Goal: Transaction & Acquisition: Purchase product/service

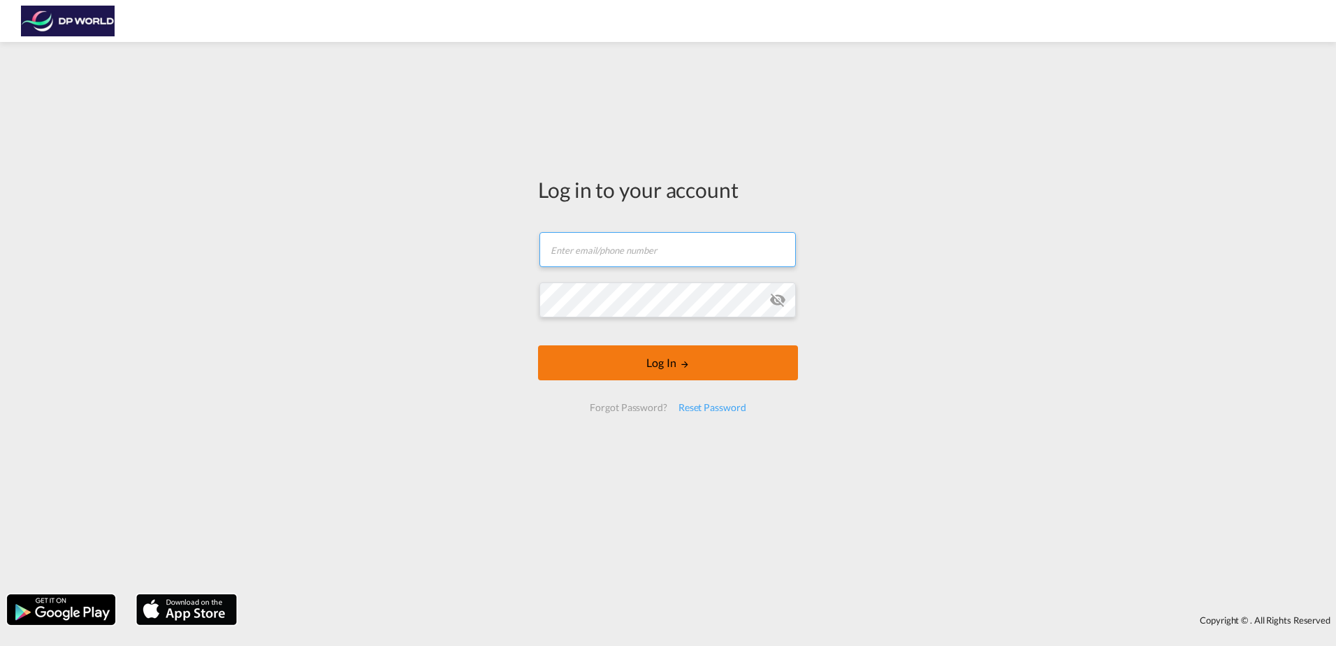
type input "[PERSON_NAME][EMAIL_ADDRESS][PERSON_NAME][DOMAIN_NAME]"
click at [722, 359] on form "[PERSON_NAME][EMAIL_ADDRESS][PERSON_NAME][DOMAIN_NAME] Email field is required …" at bounding box center [668, 322] width 260 height 208
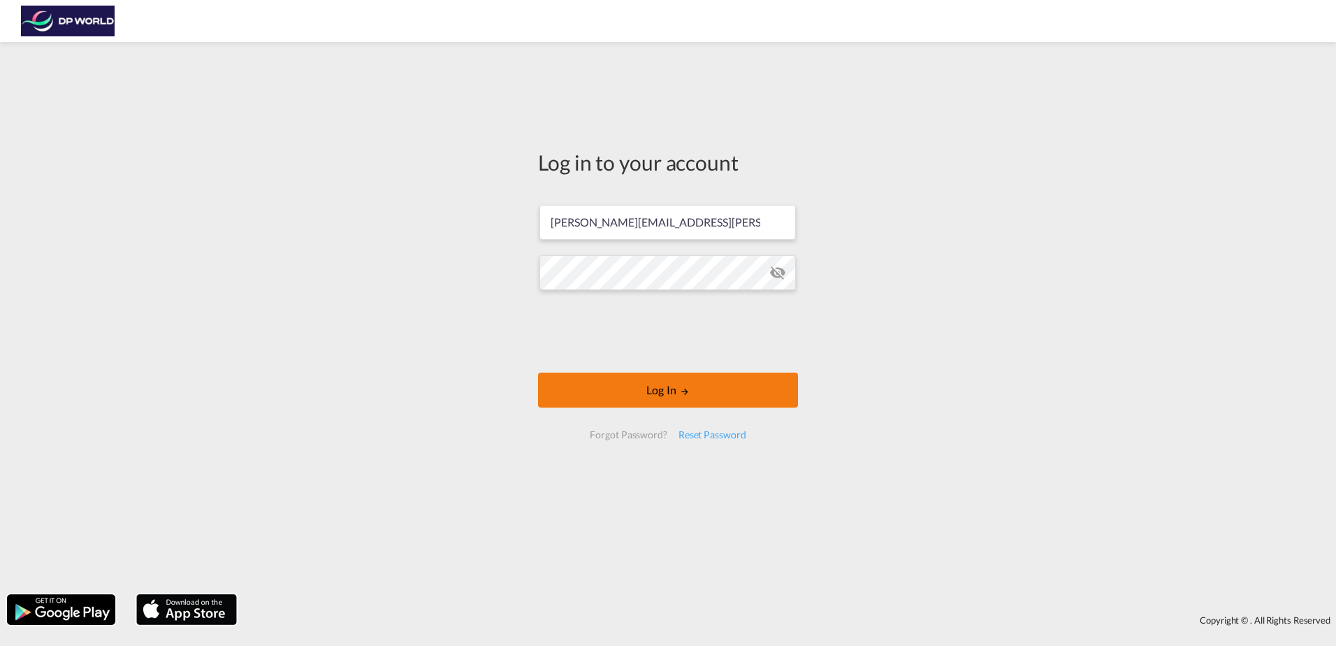
click at [699, 403] on button "Log In" at bounding box center [668, 389] width 260 height 35
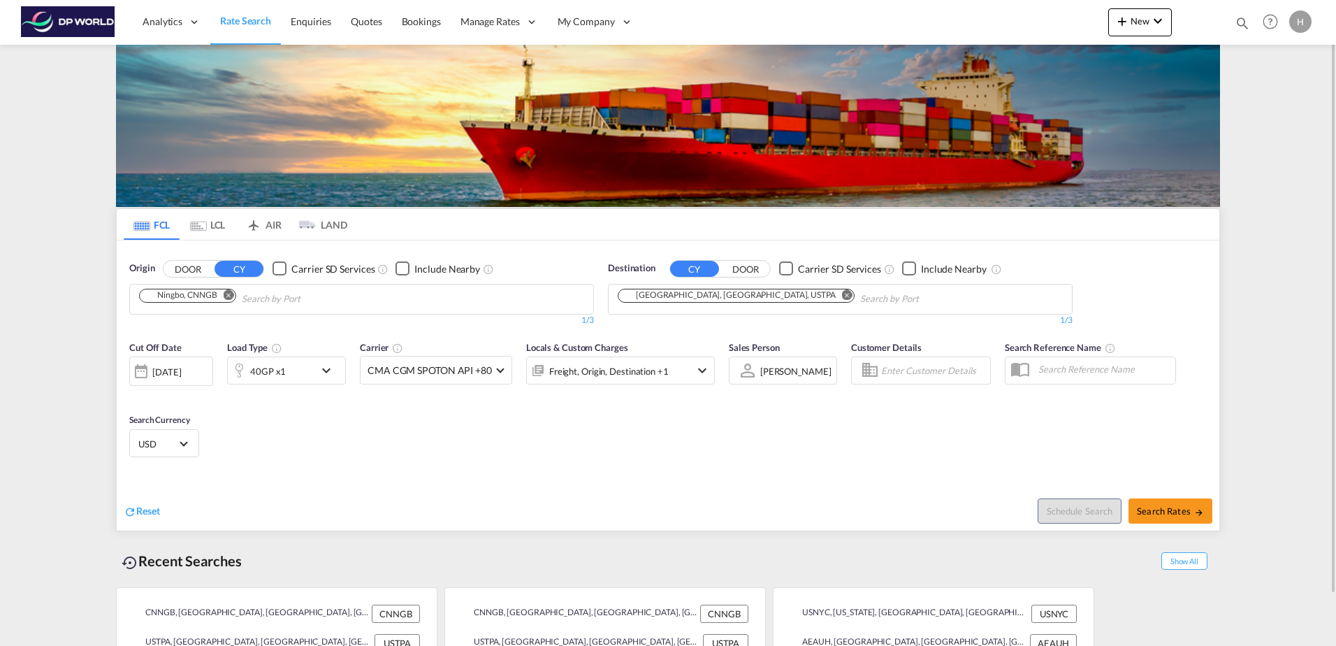
click at [227, 300] on button "Remove" at bounding box center [224, 296] width 21 height 14
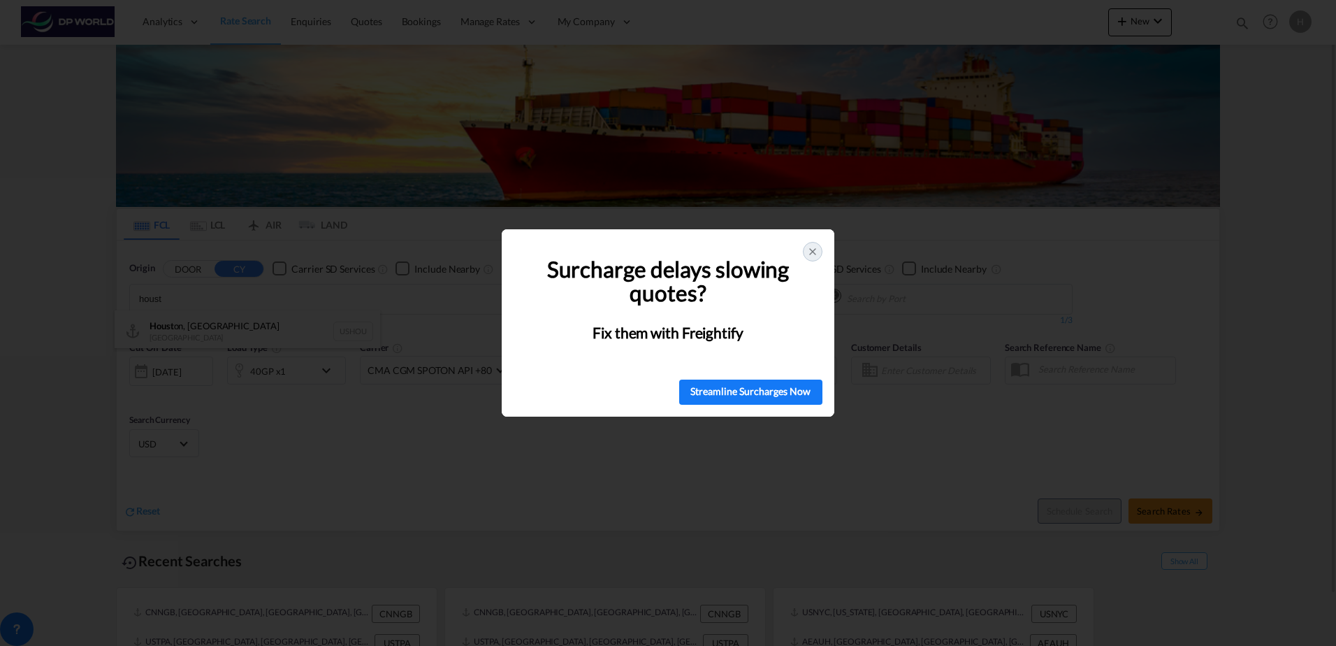
type input "houst"
click at [813, 254] on icon at bounding box center [812, 251] width 11 height 11
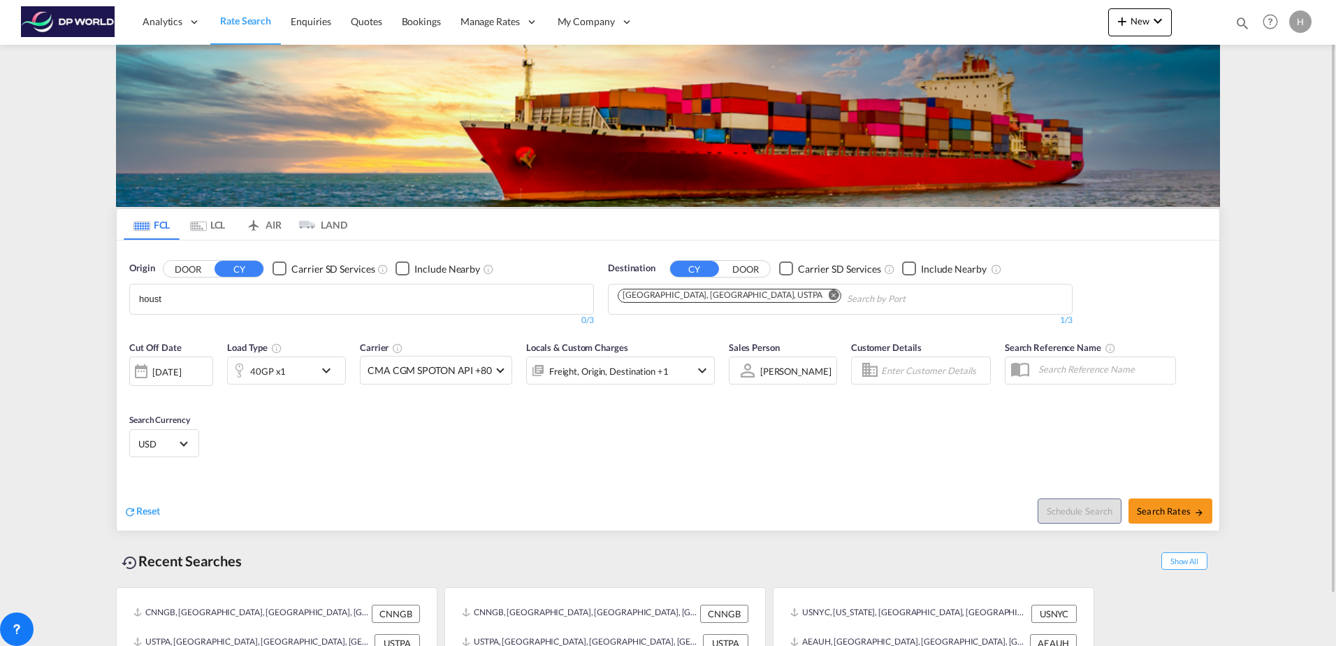
click at [209, 300] on body "Analytics Reports Dashboard Rate Search Enquiries Quotes Bookings" at bounding box center [668, 323] width 1336 height 646
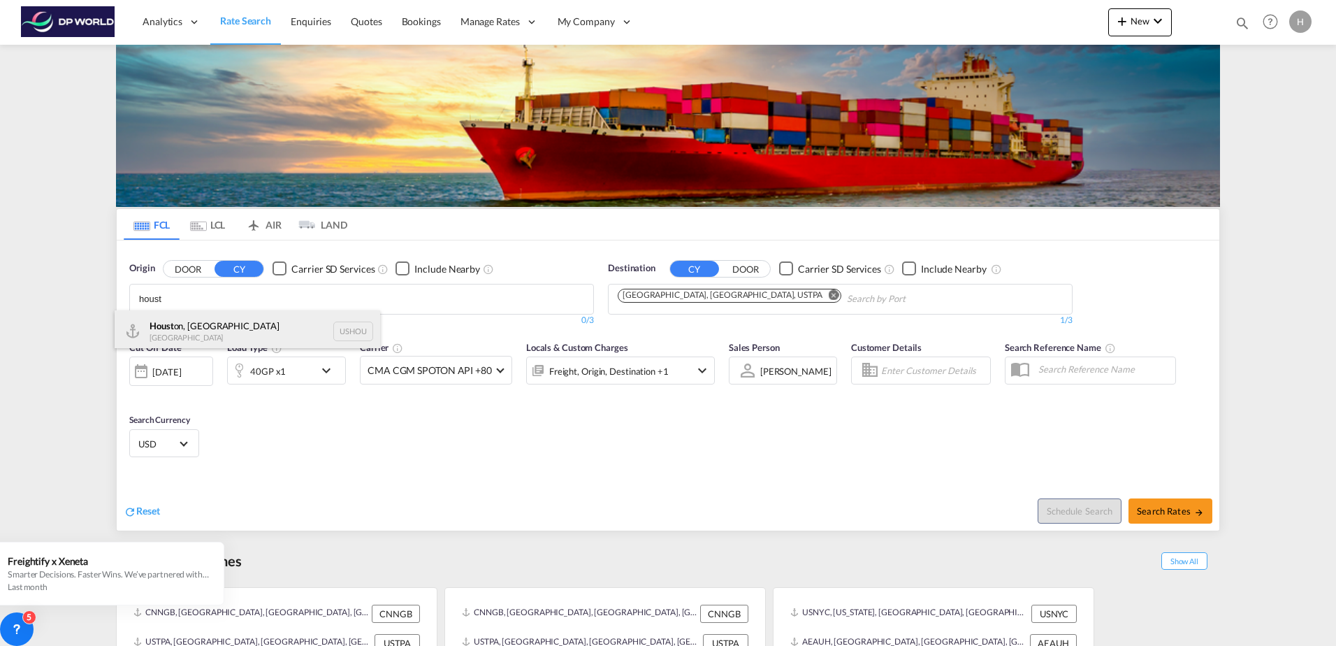
click at [234, 321] on div "Houst on, [GEOGRAPHIC_DATA] [GEOGRAPHIC_DATA] USHOU" at bounding box center [247, 331] width 265 height 42
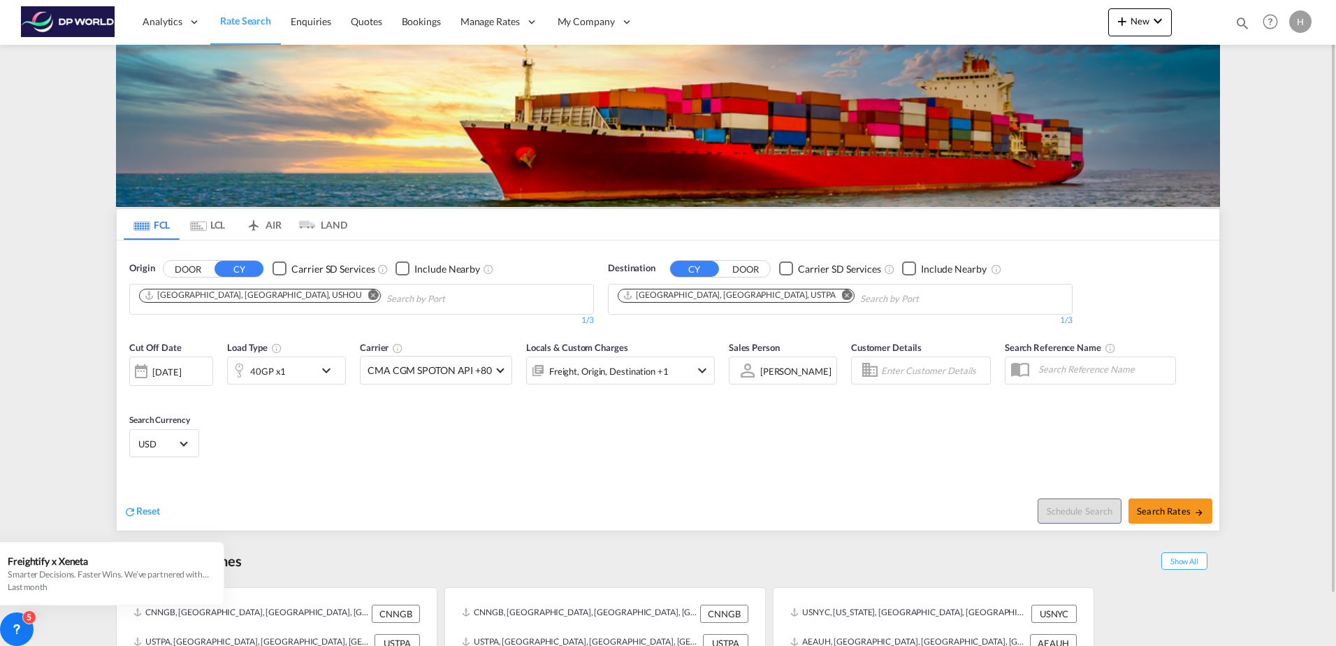
click at [842, 295] on md-icon "Remove" at bounding box center [847, 294] width 10 height 10
click at [711, 295] on body "Analytics Reports Dashboard Rate Search Enquiries Quotes Bookings" at bounding box center [668, 323] width 1336 height 646
drag, startPoint x: 677, startPoint y: 300, endPoint x: 537, endPoint y: 286, distance: 141.1
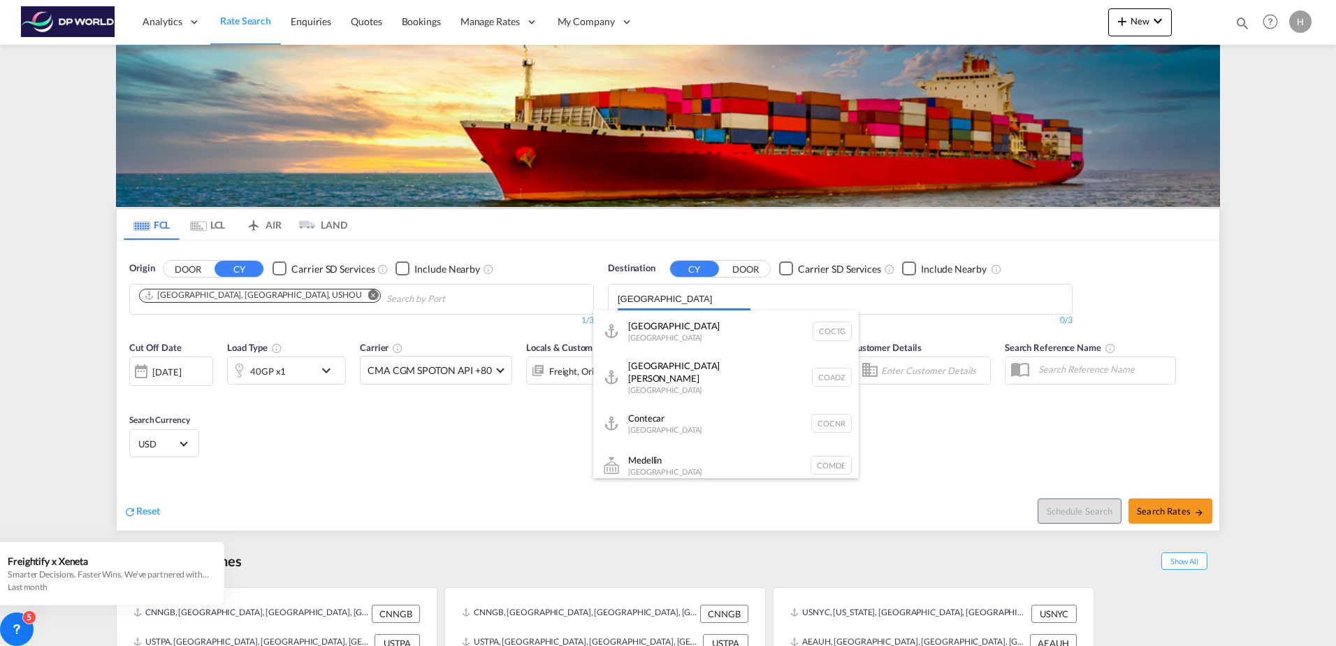
click at [484, 284] on body "Analytics Reports Dashboard Rate Search Enquiries Quotes Bookings" at bounding box center [668, 323] width 1336 height 646
type input "bun"
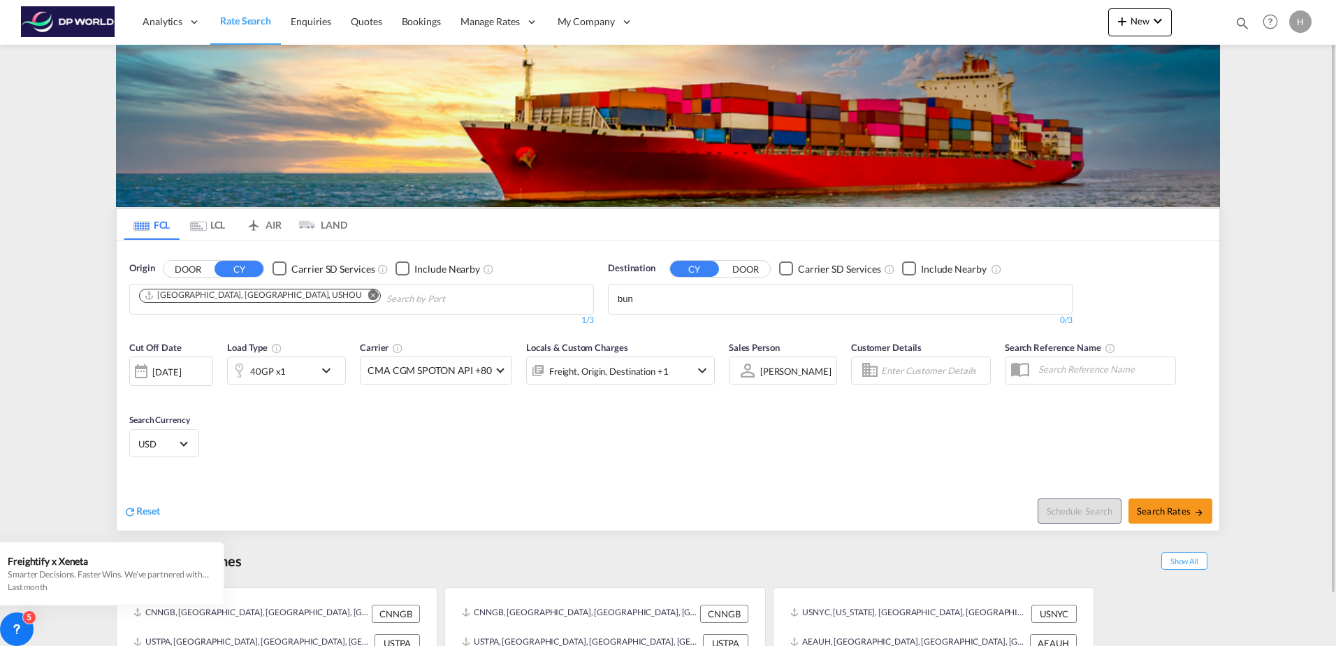
drag, startPoint x: 649, startPoint y: 295, endPoint x: 530, endPoint y: 274, distance: 121.3
click at [499, 276] on body "Analytics Reports Dashboard Rate Search Enquiries Quotes Bookings" at bounding box center [668, 323] width 1336 height 646
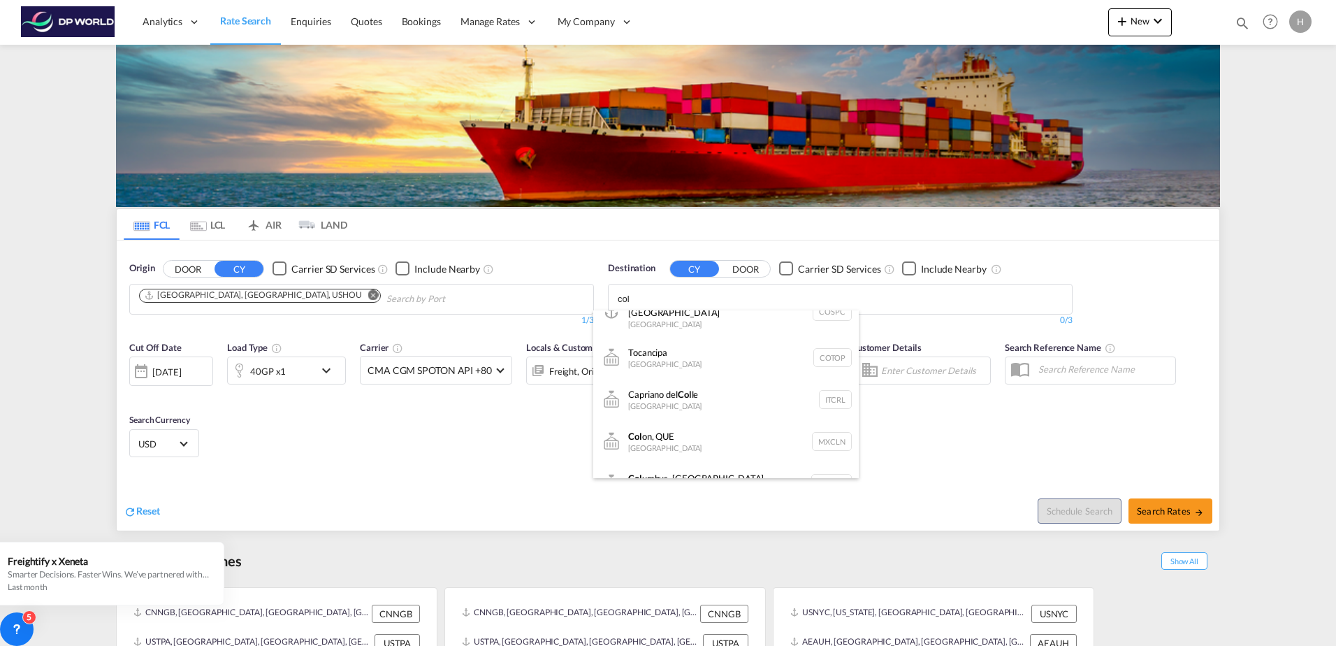
scroll to position [279, 0]
type input "col"
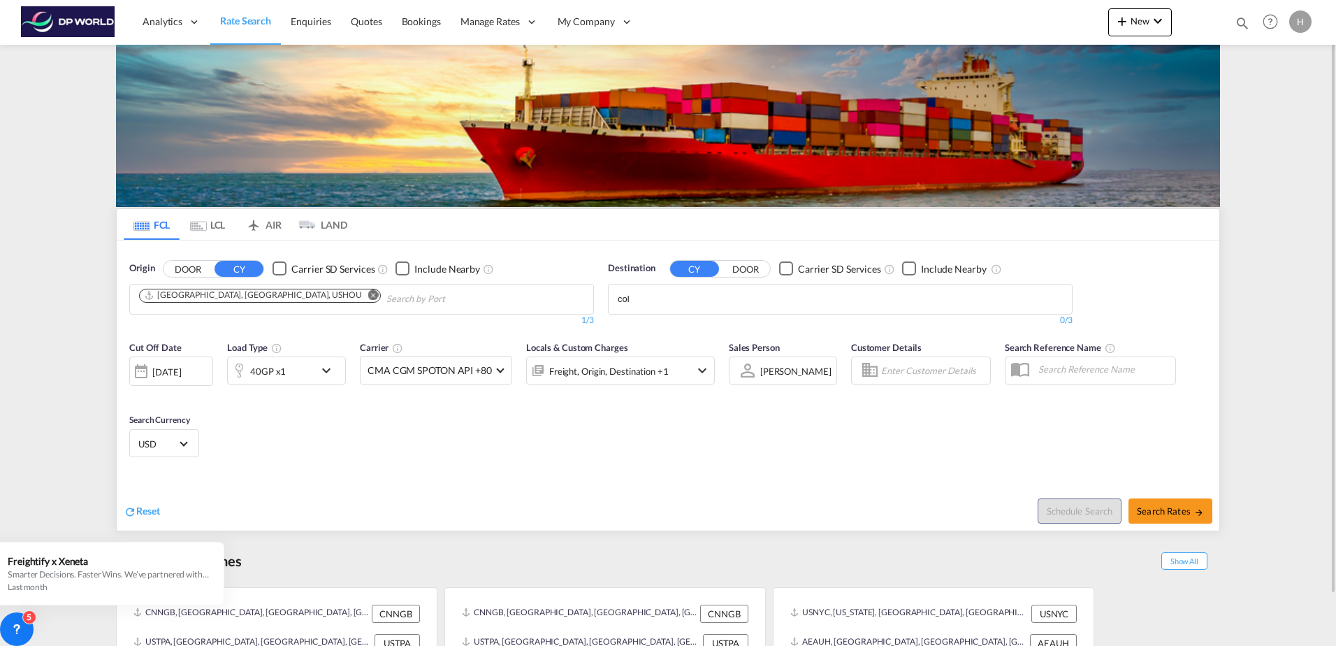
click at [674, 303] on body "Analytics Reports Dashboard Rate Search Enquiries Quotes Bookings" at bounding box center [668, 323] width 1336 height 646
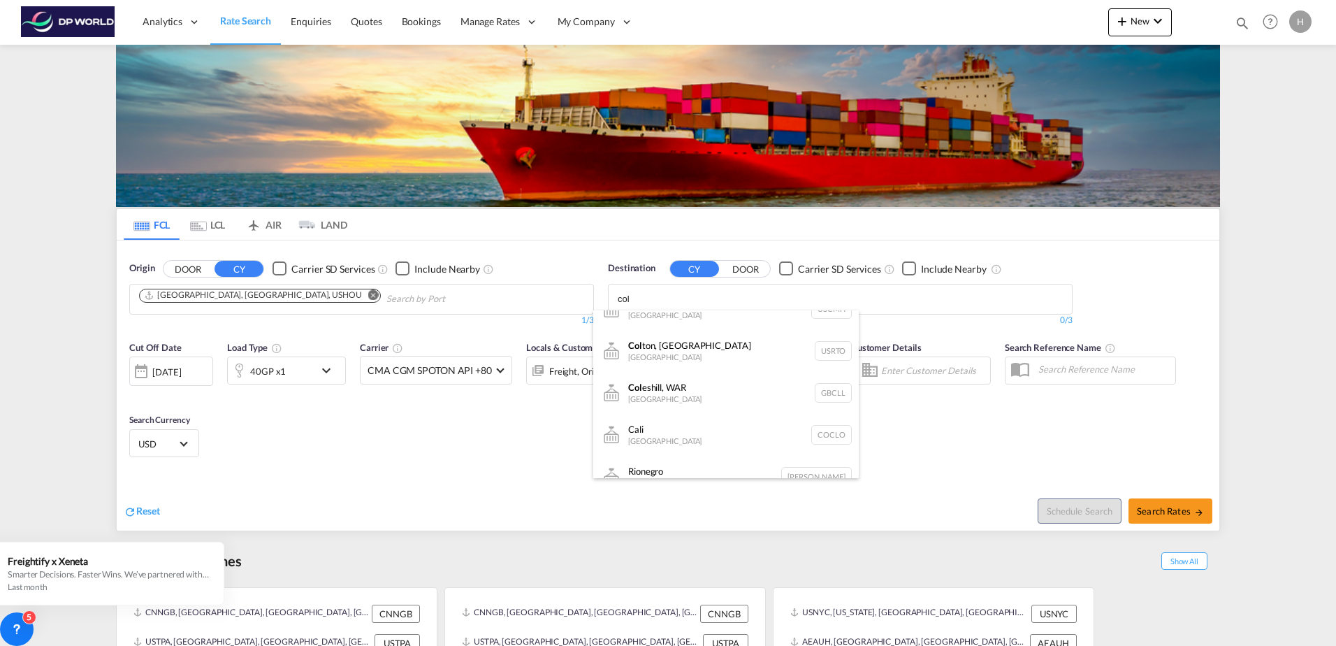
scroll to position [489, 0]
type input "c"
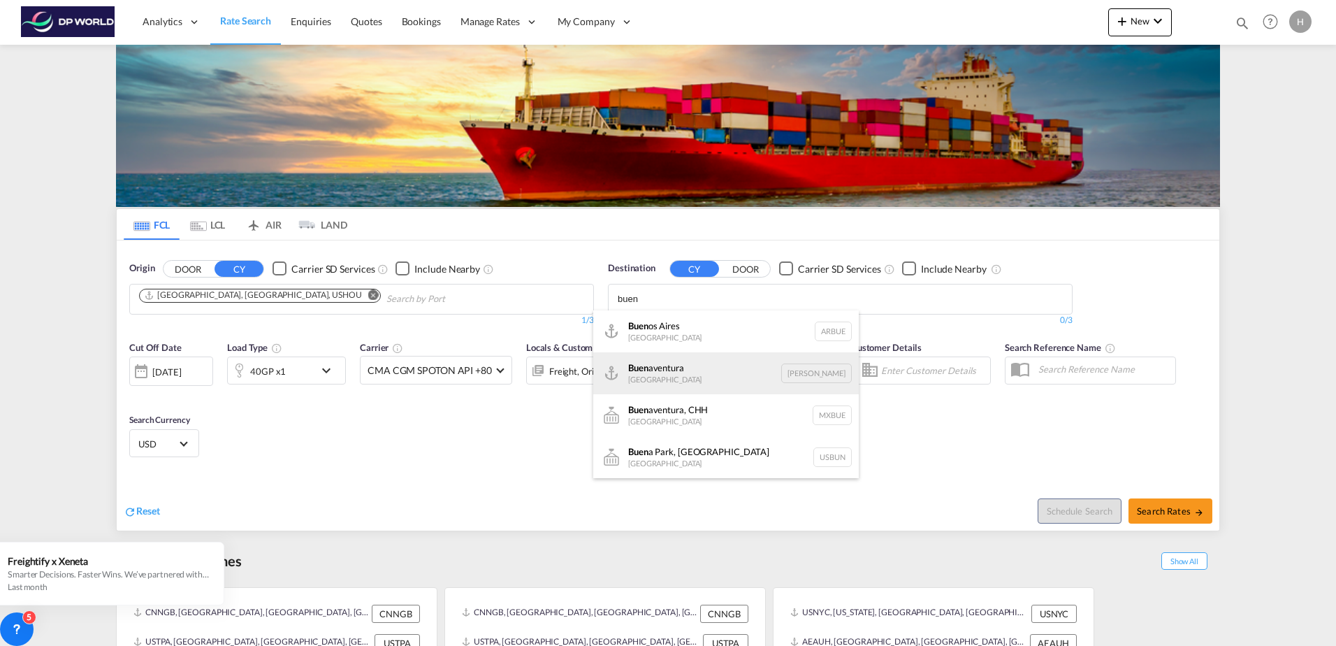
type input "buen"
click at [653, 385] on div "Buen aventura [GEOGRAPHIC_DATA] [GEOGRAPHIC_DATA]" at bounding box center [725, 373] width 265 height 42
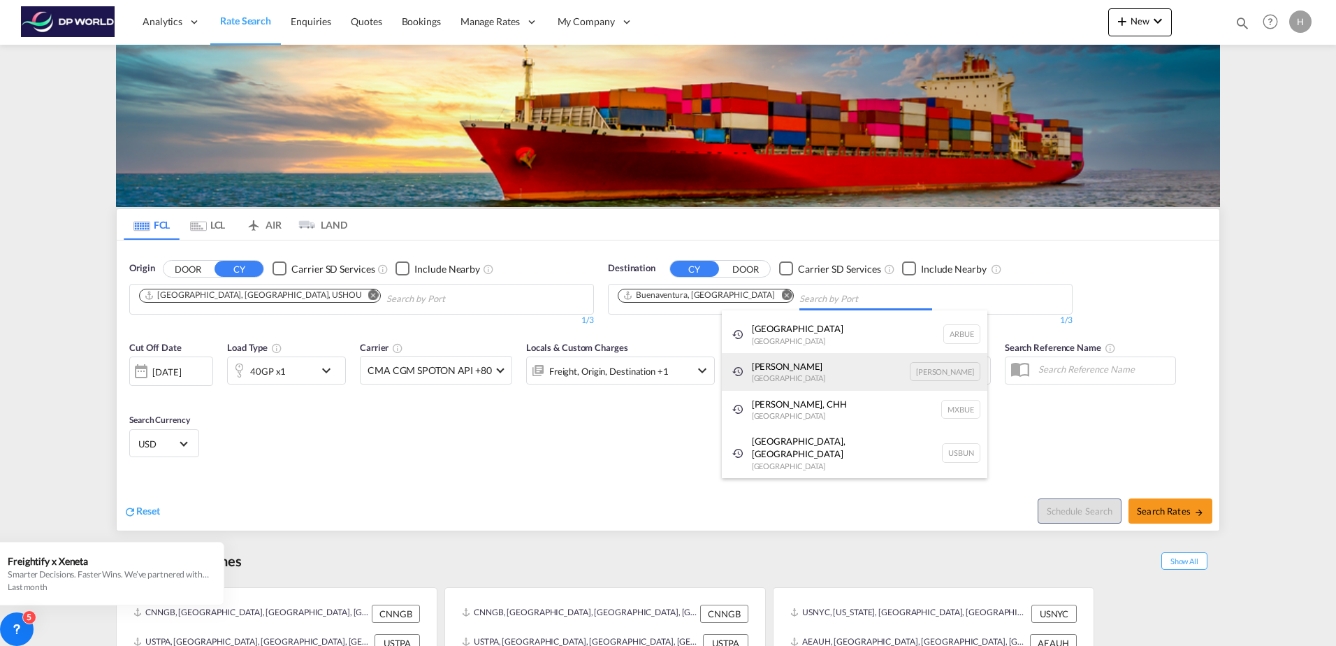
scroll to position [21, 0]
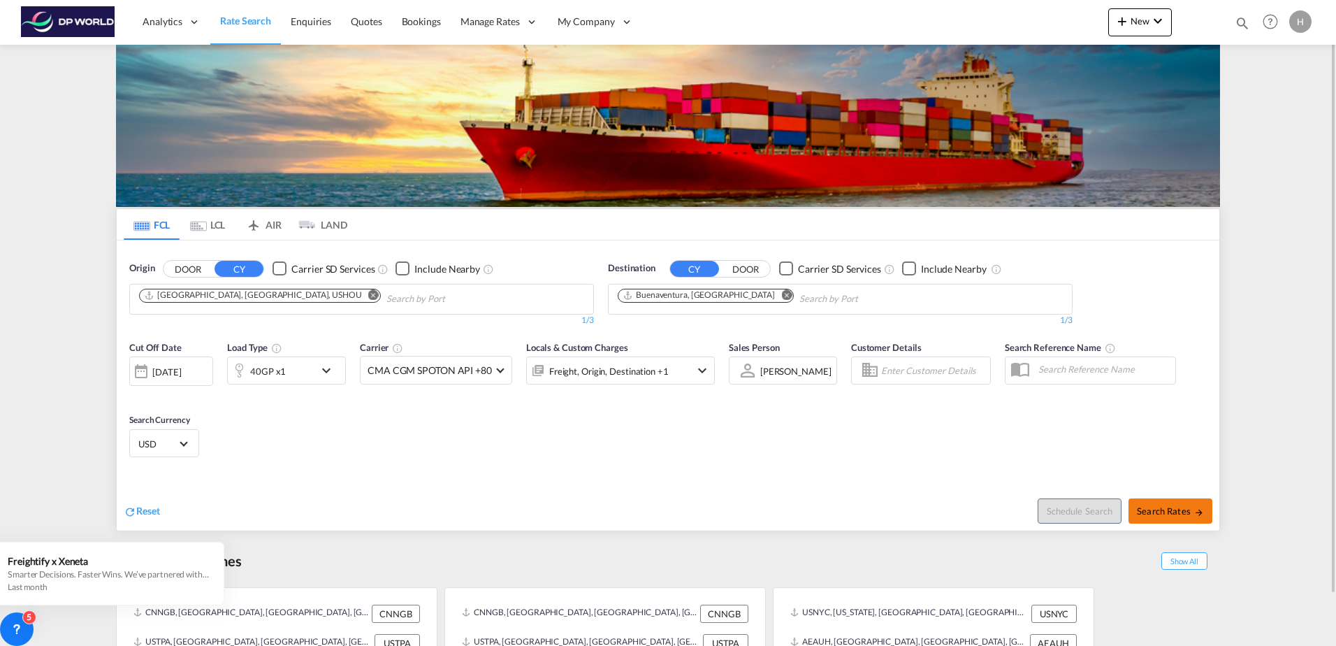
click at [1180, 506] on span "Search Rates" at bounding box center [1170, 510] width 67 height 11
type input "USHOU to [PERSON_NAME] / [DATE]"
click at [368, 294] on md-icon "Remove" at bounding box center [373, 294] width 10 height 10
click at [169, 304] on body "Analytics Reports Dashboard Rate Search Enquiries Quotes Bookings" at bounding box center [668, 323] width 1336 height 646
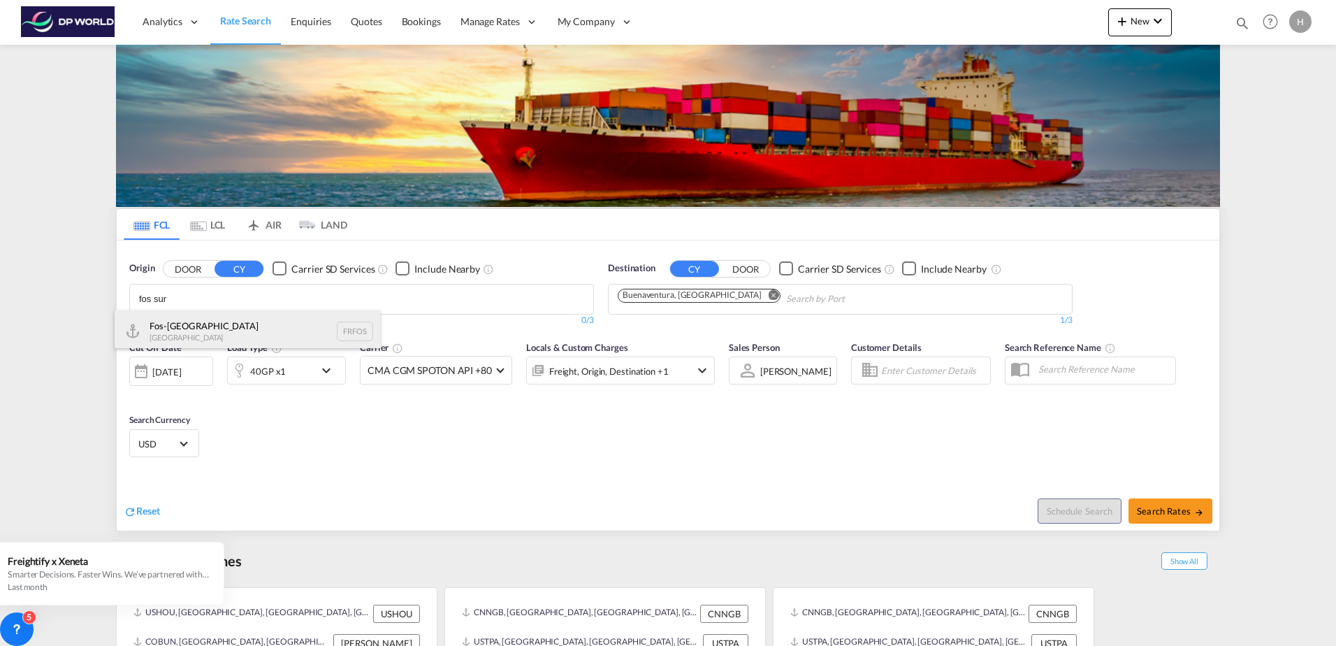
type input "fos sur"
click at [175, 337] on div "Fos-sur-Mer [GEOGRAPHIC_DATA] FRFOS" at bounding box center [247, 331] width 265 height 42
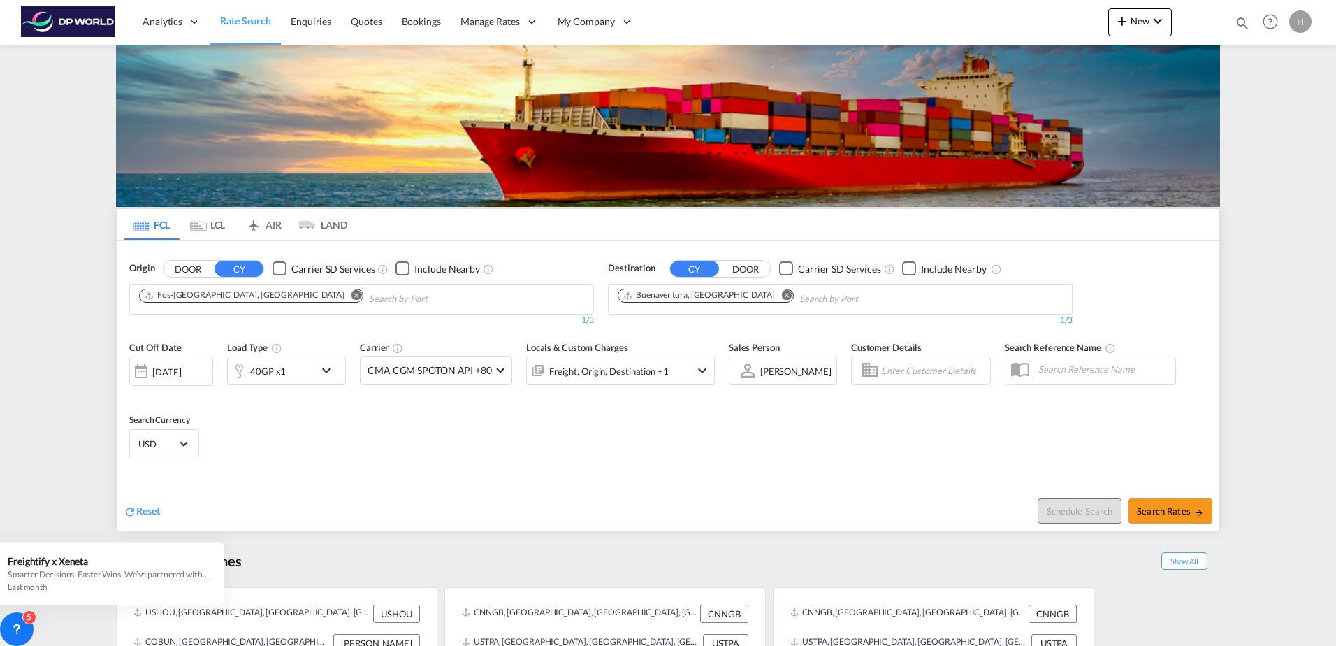
click at [781, 293] on md-icon "Remove" at bounding box center [786, 294] width 10 height 10
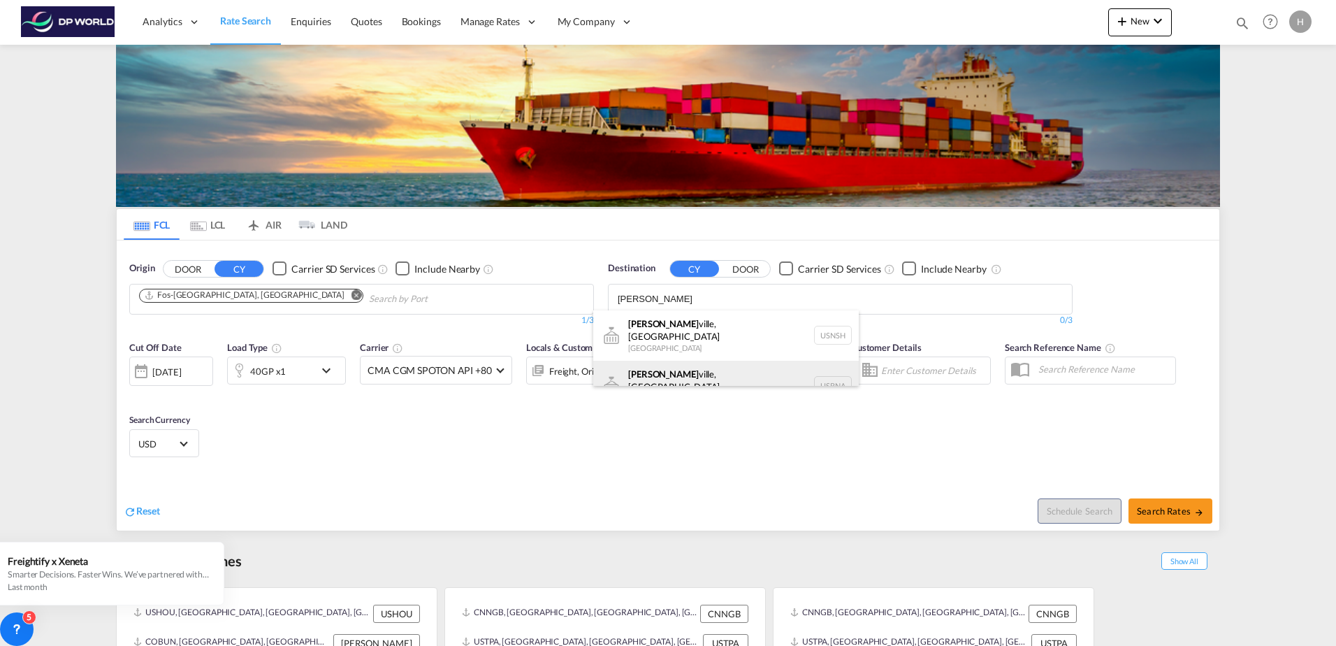
type input "[PERSON_NAME]"
click at [723, 363] on div "[PERSON_NAME][GEOGRAPHIC_DATA], [GEOGRAPHIC_DATA] [GEOGRAPHIC_DATA] [GEOGRAPHIC…" at bounding box center [725, 386] width 265 height 50
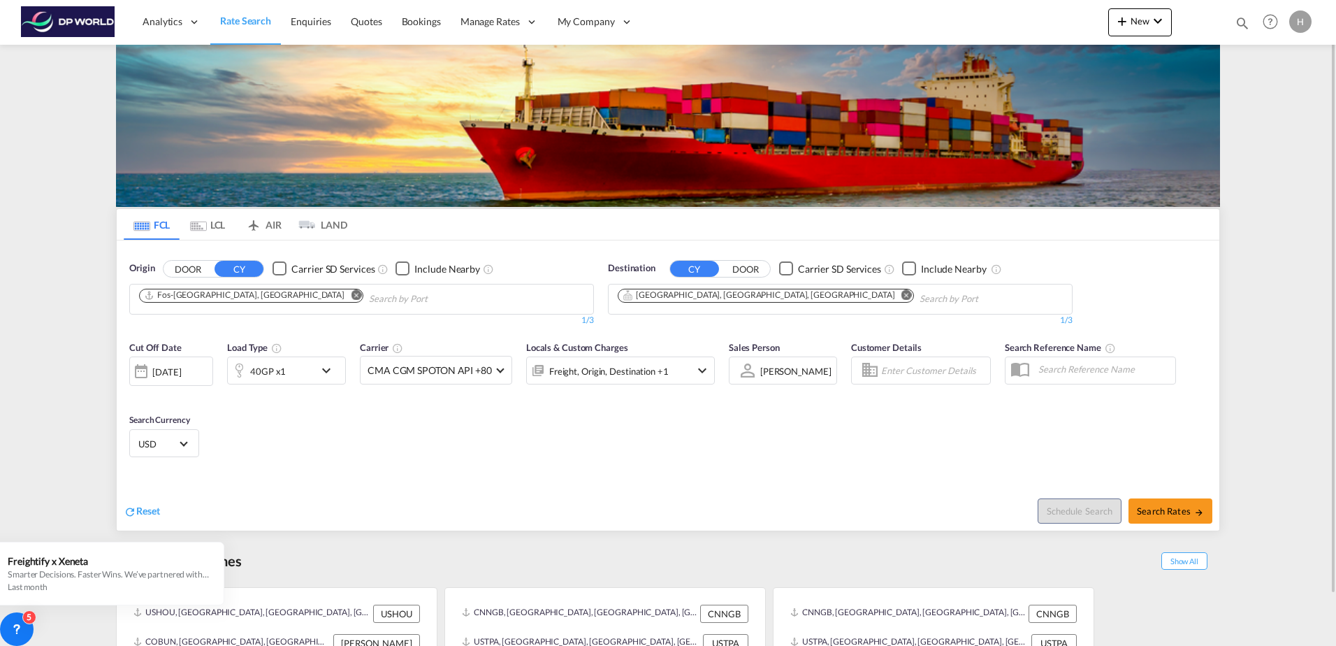
drag, startPoint x: 624, startPoint y: 442, endPoint x: 632, endPoint y: 423, distance: 21.0
click at [1154, 506] on span "Search Rates" at bounding box center [1170, 510] width 67 height 11
type input "FRFOS to USBNA / [DATE]"
